Goal: Find specific page/section: Find specific page/section

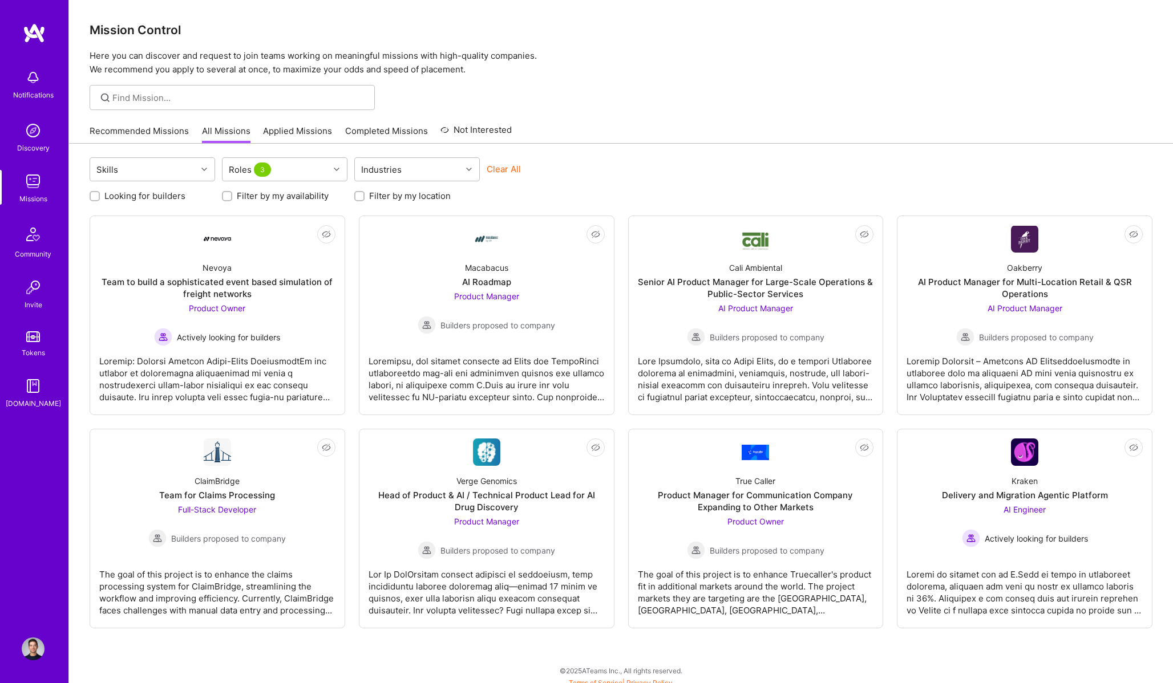
scroll to position [7, 0]
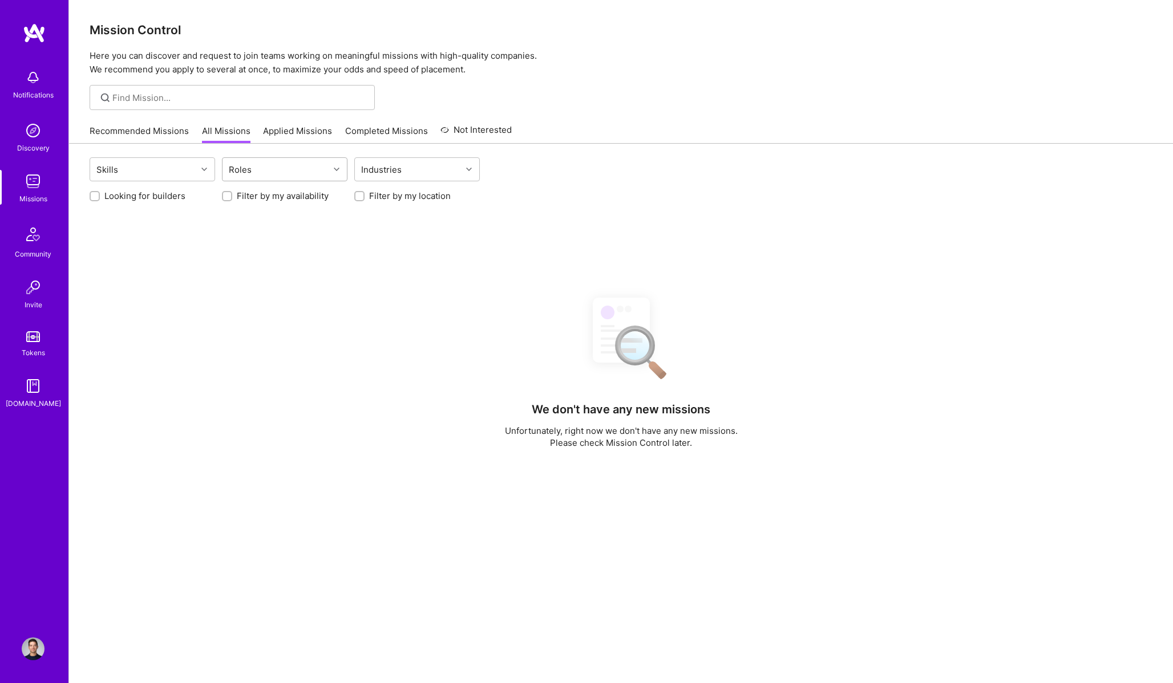
scroll to position [7, 0]
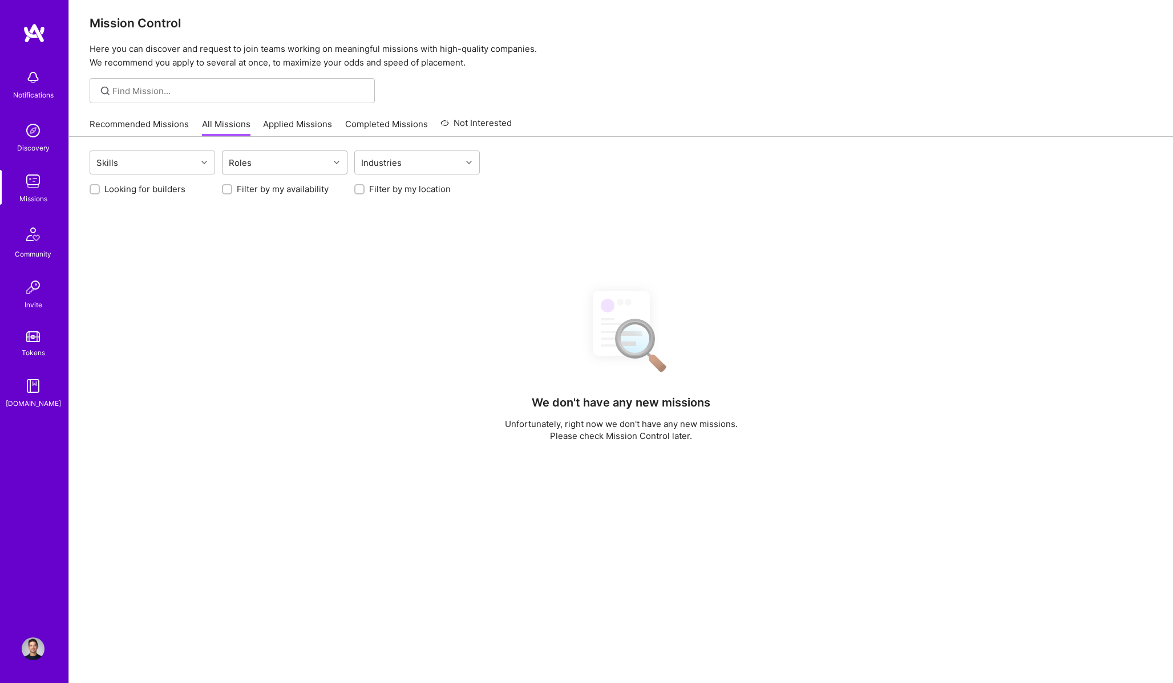
click at [307, 169] on div "Roles" at bounding box center [276, 162] width 107 height 23
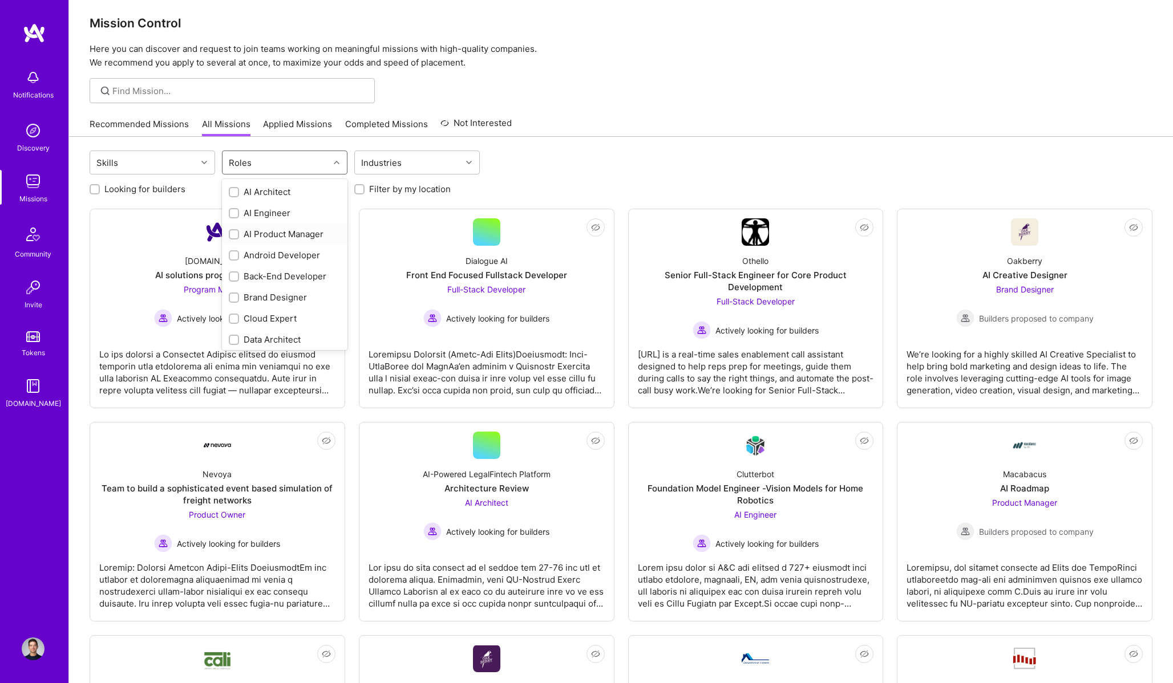
click at [301, 233] on div "AI Product Manager" at bounding box center [285, 234] width 112 height 12
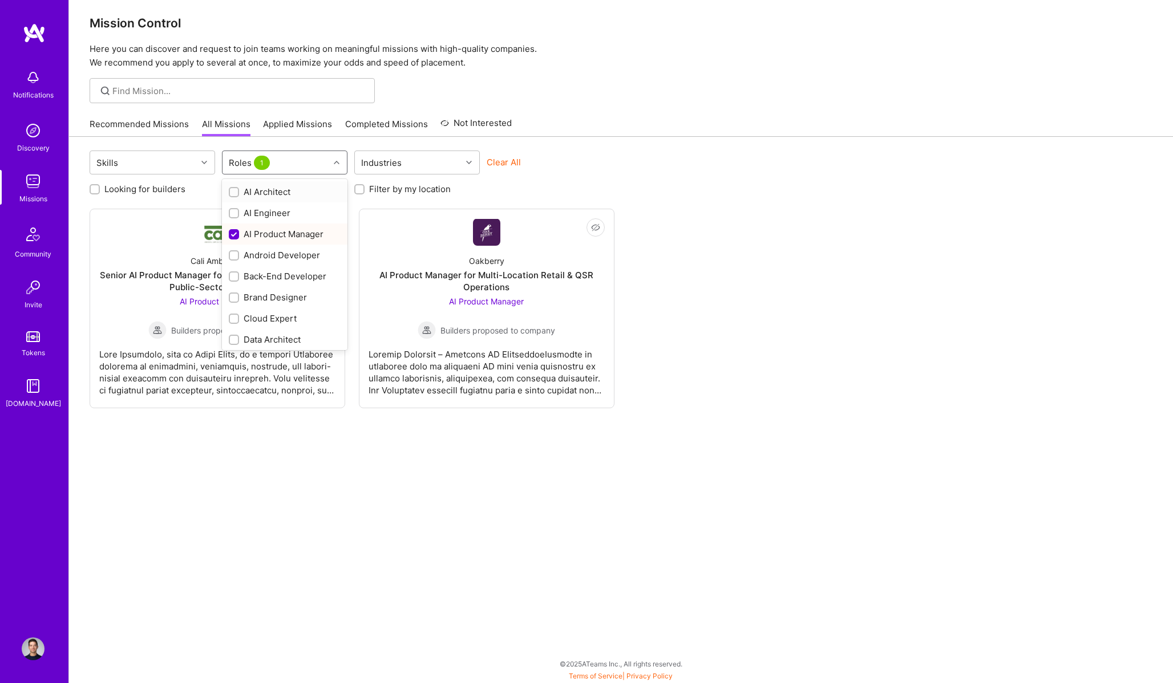
click at [301, 233] on div "AI Product Manager" at bounding box center [285, 234] width 112 height 12
checkbox input "false"
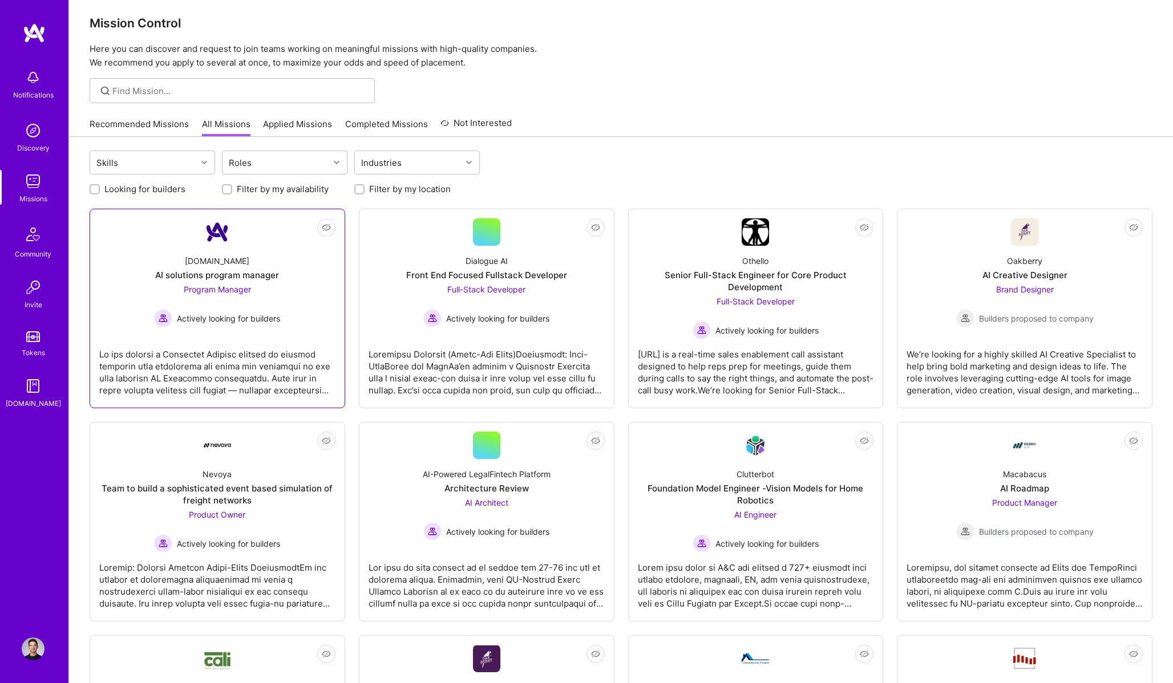
click at [196, 274] on div "AI solutions program manager" at bounding box center [217, 275] width 124 height 12
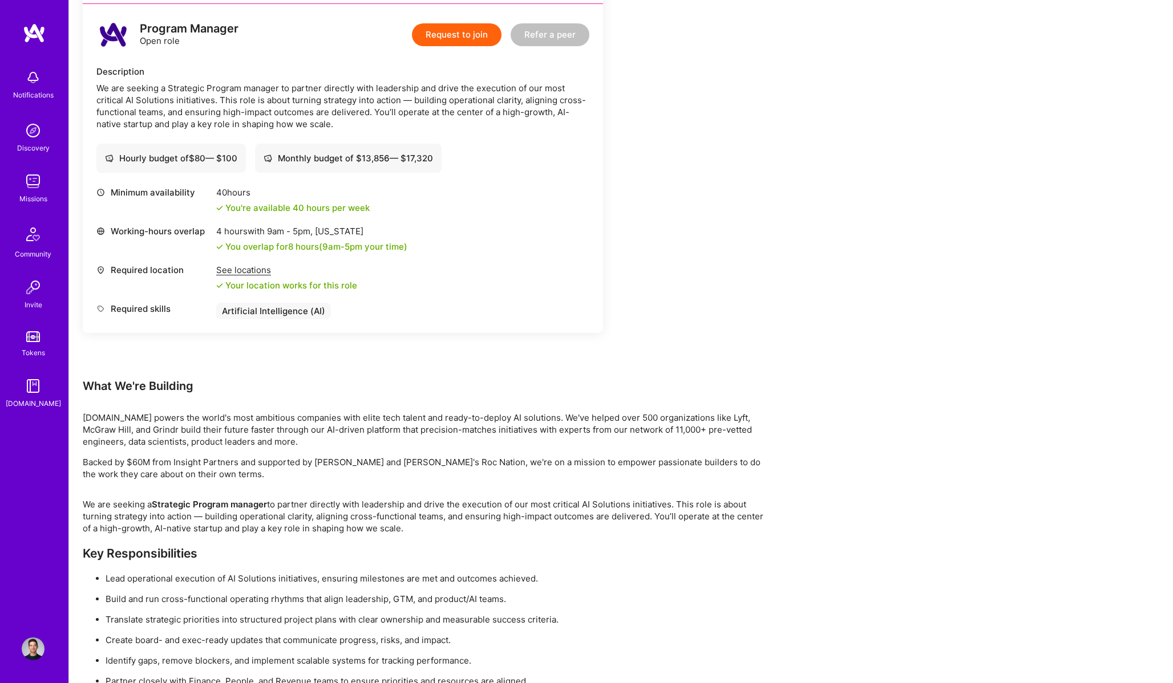
scroll to position [334, 0]
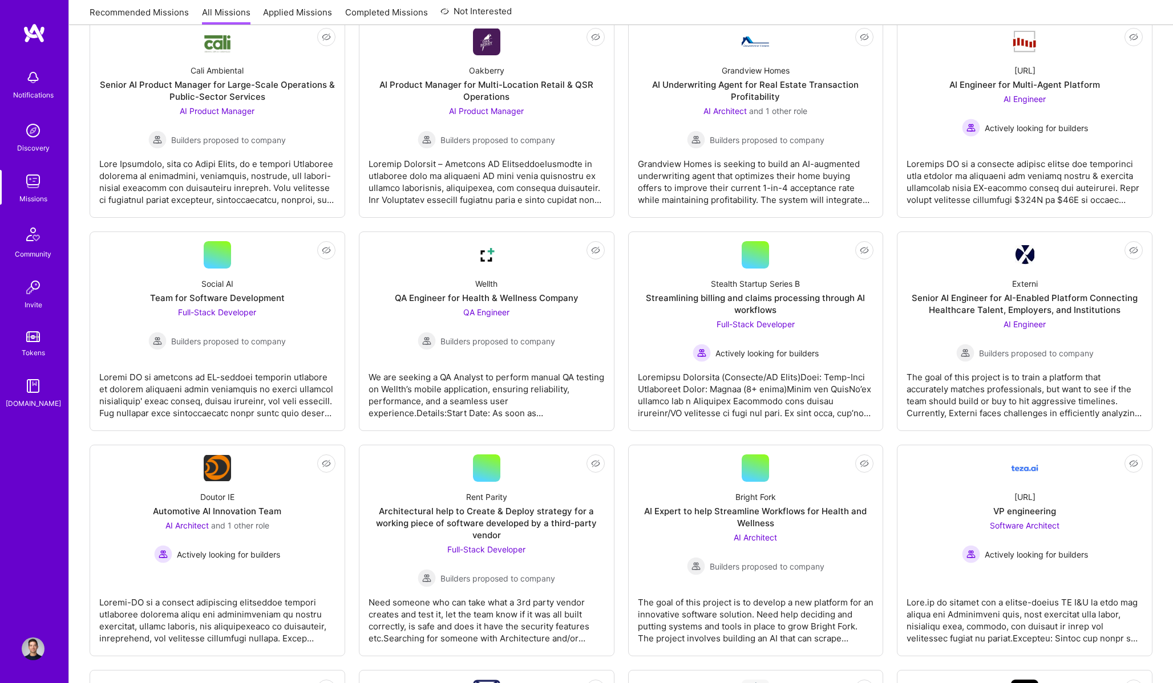
scroll to position [7, 0]
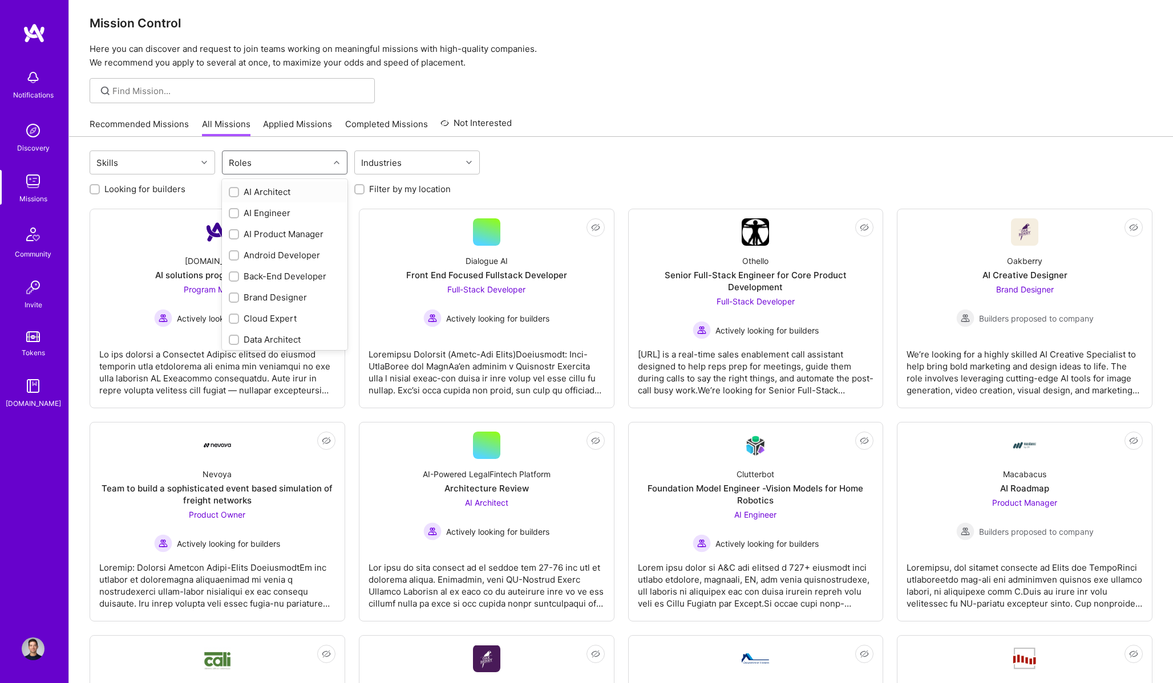
click at [252, 169] on div "Roles" at bounding box center [240, 163] width 29 height 17
click at [274, 232] on div "AI Product Manager" at bounding box center [285, 234] width 112 height 12
checkbox input "true"
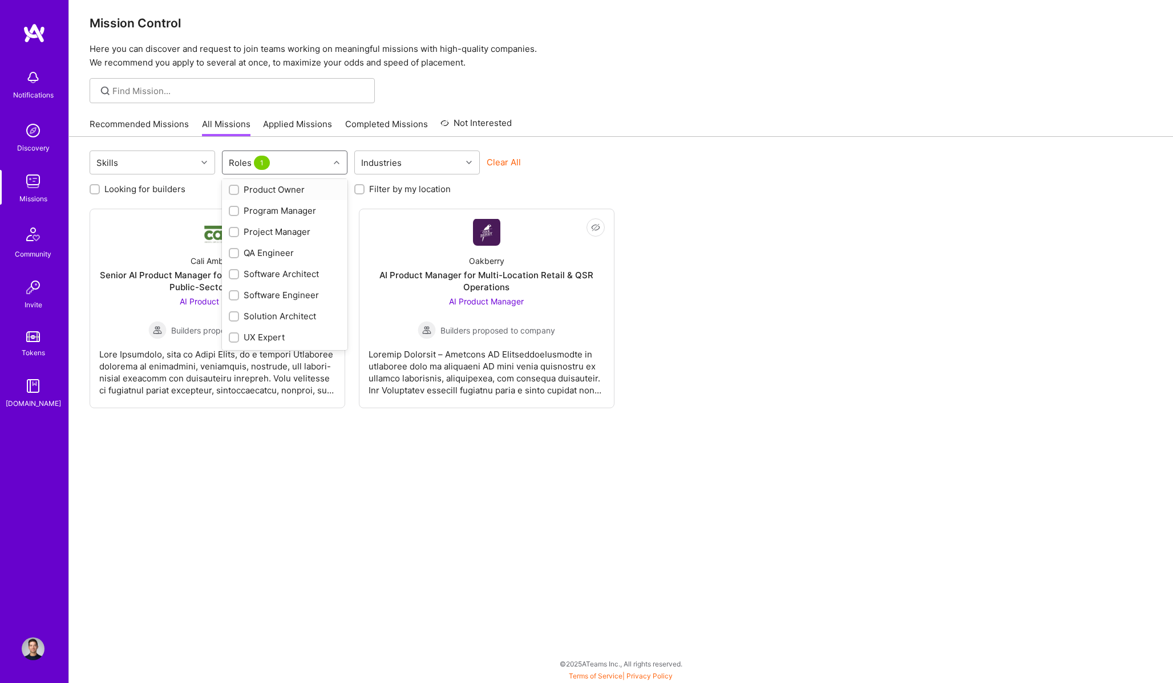
scroll to position [387, 0]
click at [288, 211] on div "Product Owner" at bounding box center [285, 206] width 112 height 12
checkbox input "true"
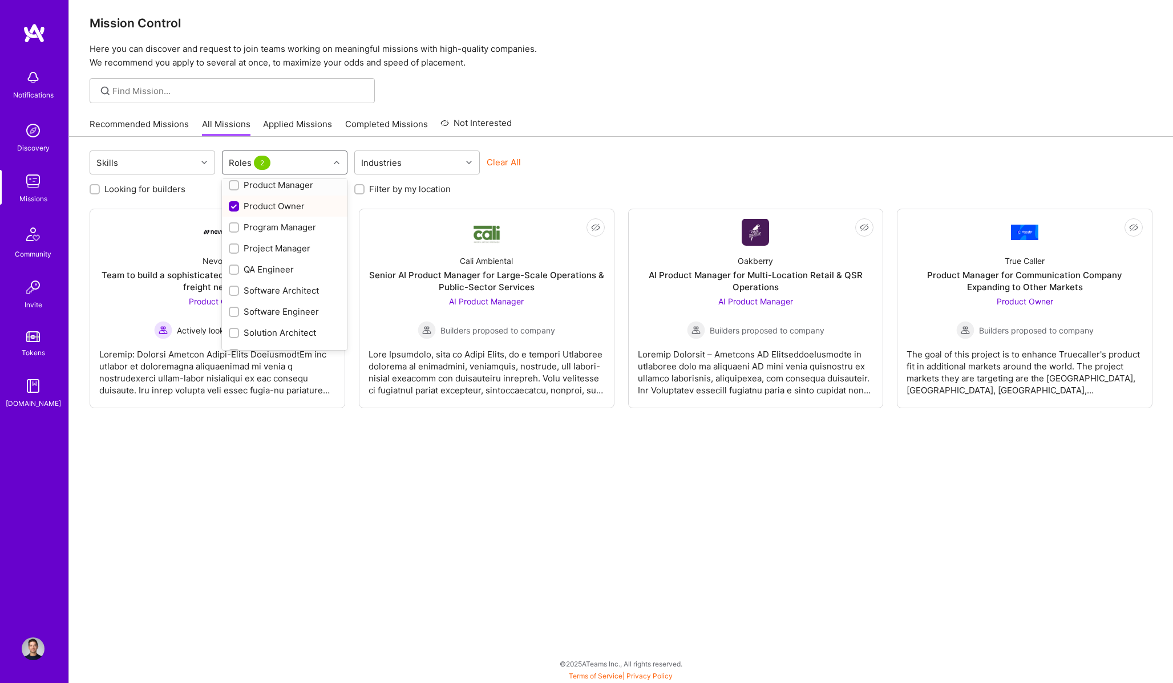
click at [289, 183] on div "Product Manager" at bounding box center [285, 185] width 112 height 12
checkbox input "true"
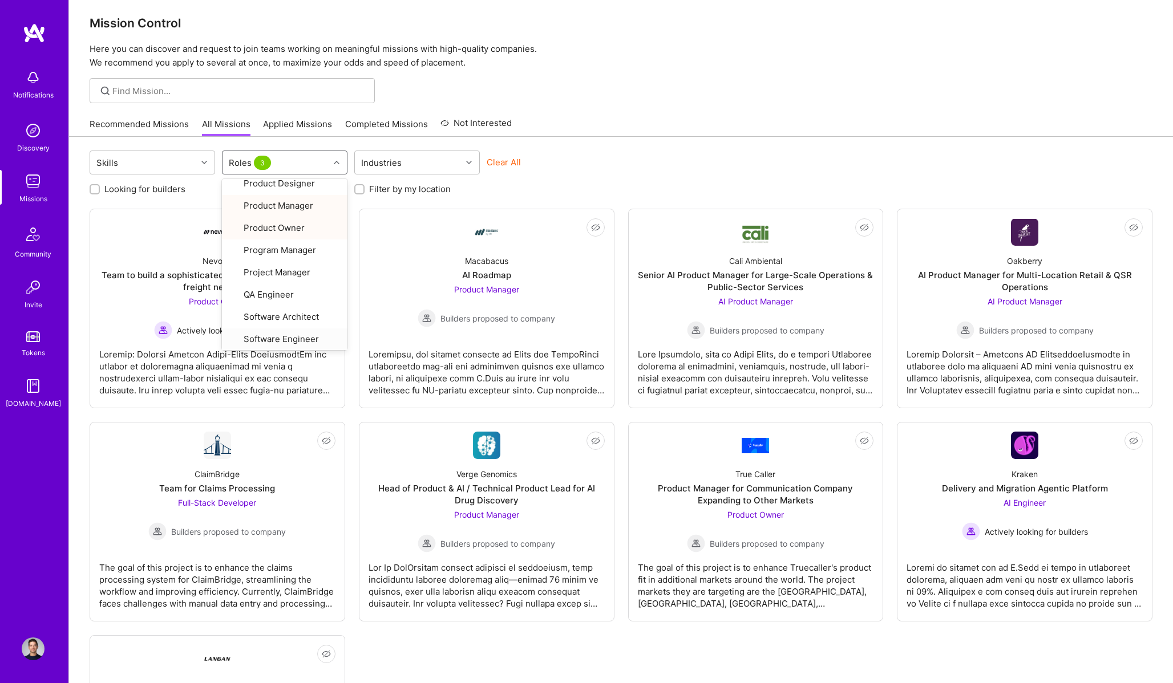
click at [776, 137] on div "Skills option Product Manager, selected. option Software Engineer focused, 25 o…" at bounding box center [621, 494] width 1104 height 714
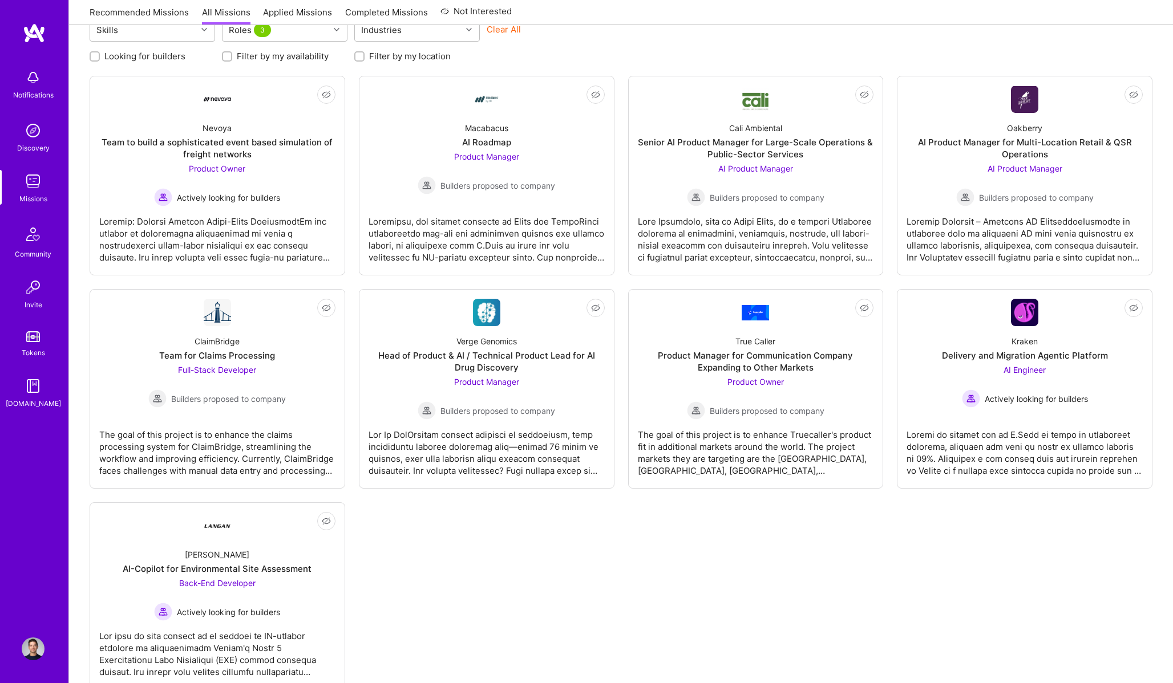
scroll to position [141, 0]
